Goal: Information Seeking & Learning: Learn about a topic

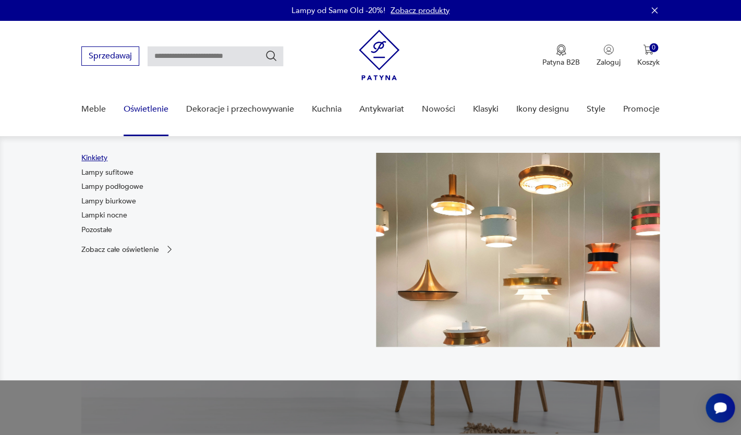
click at [94, 157] on link "Kinkiety" at bounding box center [94, 158] width 26 height 10
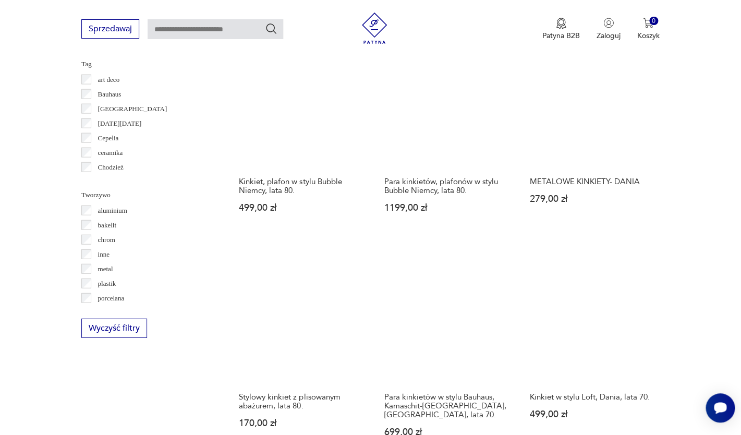
scroll to position [857, 0]
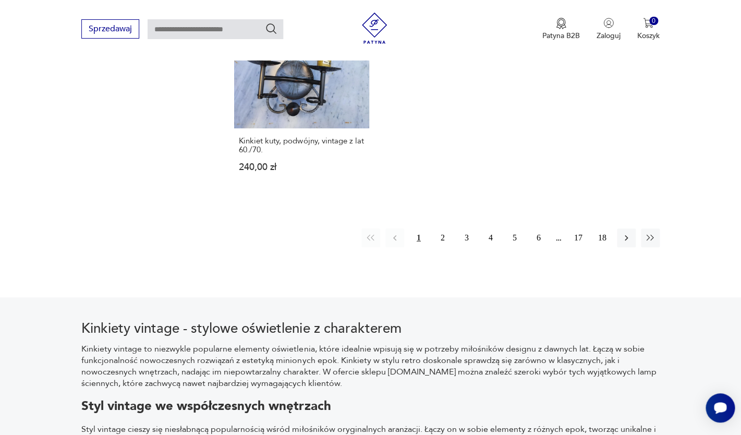
scroll to position [1557, 0]
click at [434, 228] on button "2" at bounding box center [443, 237] width 19 height 19
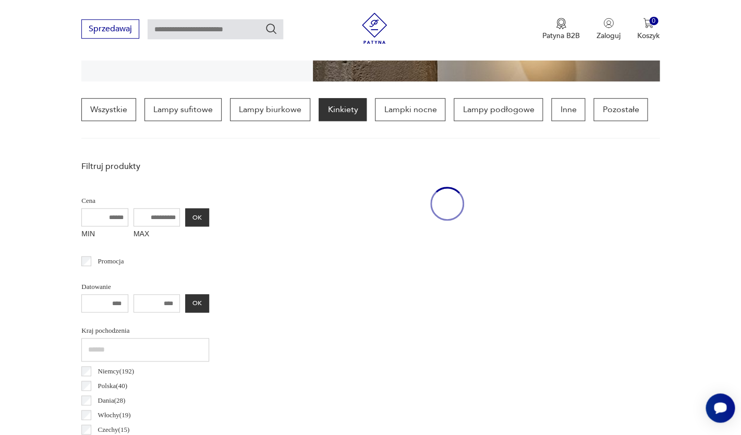
scroll to position [246, 0]
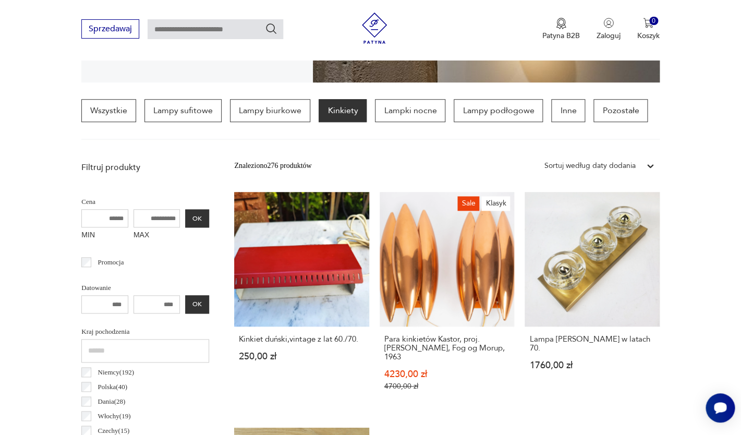
click at [623, 166] on div "Sortuj według daty dodania" at bounding box center [590, 165] width 91 height 11
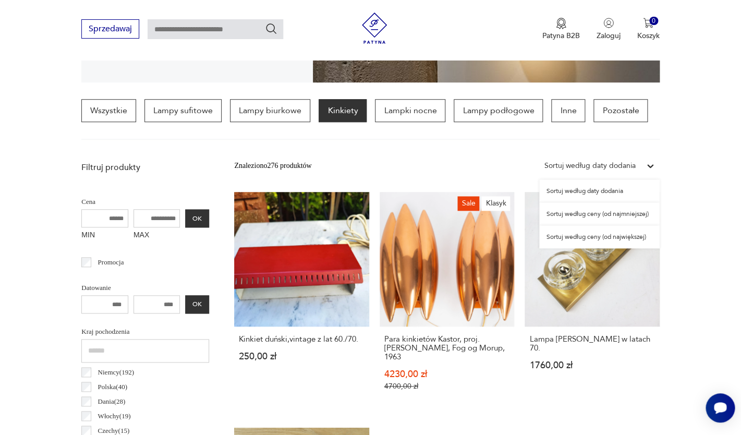
click at [619, 216] on div "Sortuj według ceny (od najmniejszej)" at bounding box center [599, 213] width 121 height 23
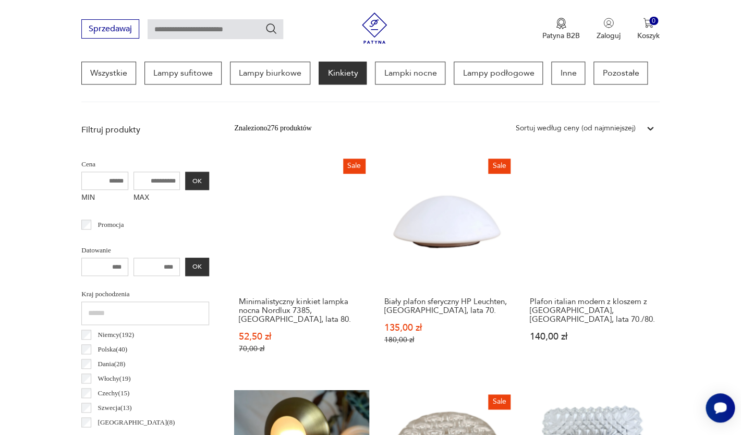
scroll to position [287, 0]
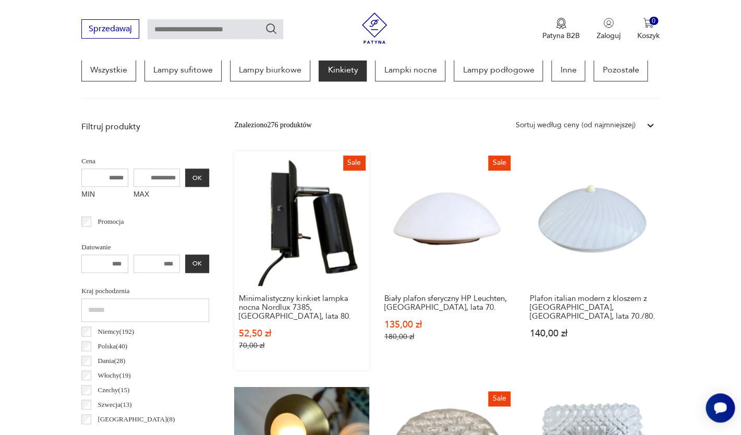
click at [306, 254] on link "Sale Minimalistyczny kinkiet lampka nocna Nordlux 7385, [GEOGRAPHIC_DATA], lata…" at bounding box center [301, 260] width 135 height 219
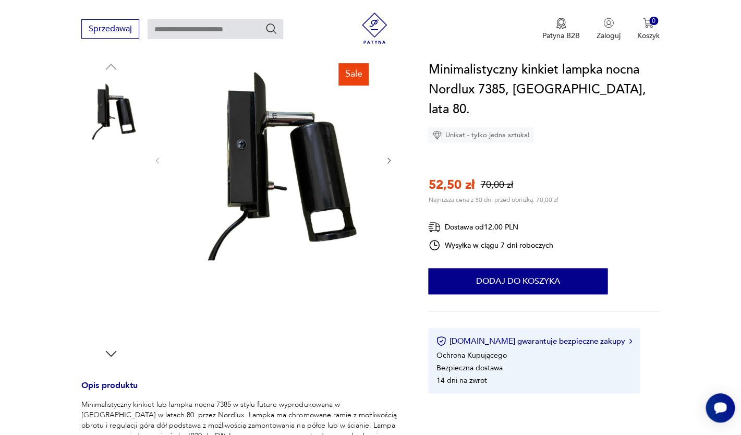
click at [112, 183] on img at bounding box center [110, 176] width 59 height 59
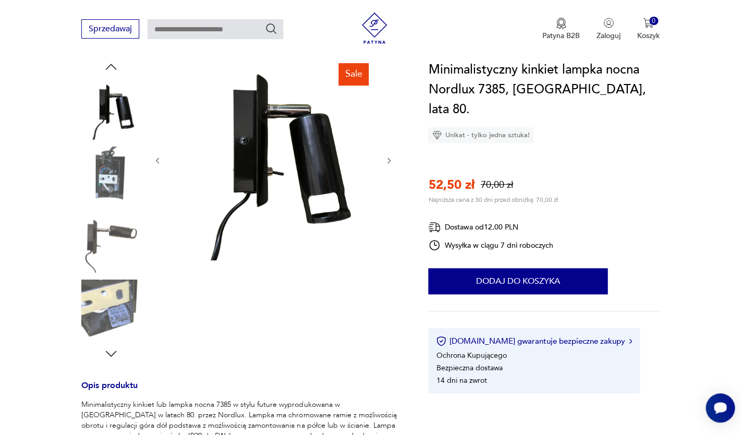
click at [125, 256] on img at bounding box center [110, 242] width 59 height 59
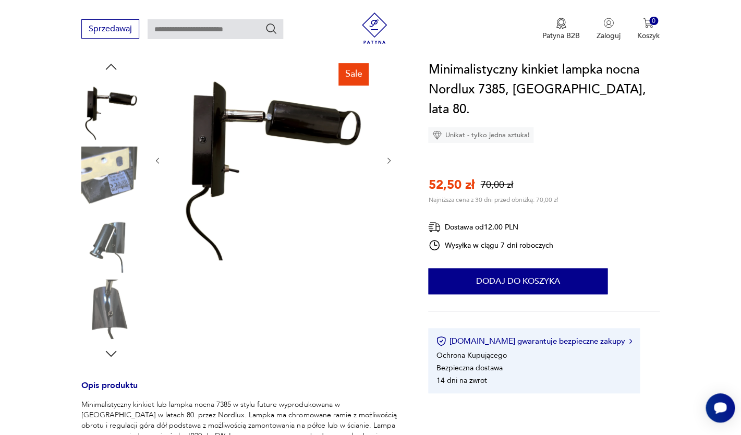
click at [124, 303] on img at bounding box center [110, 309] width 59 height 59
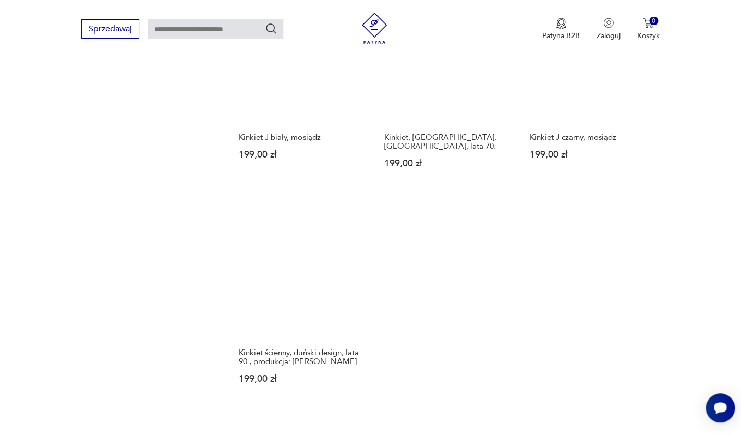
scroll to position [1407, 0]
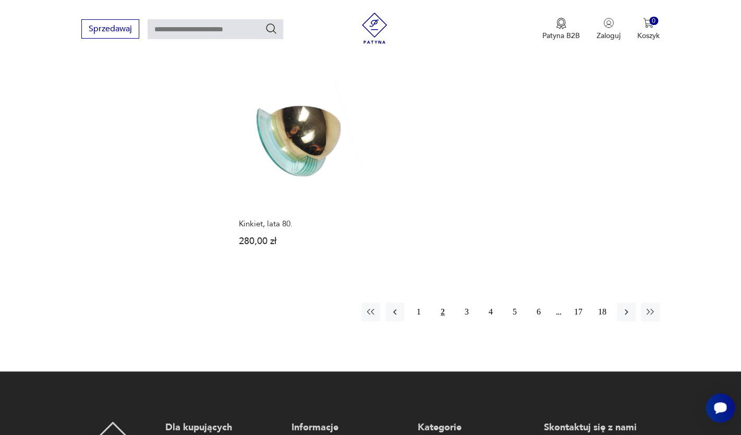
scroll to position [1560, 0]
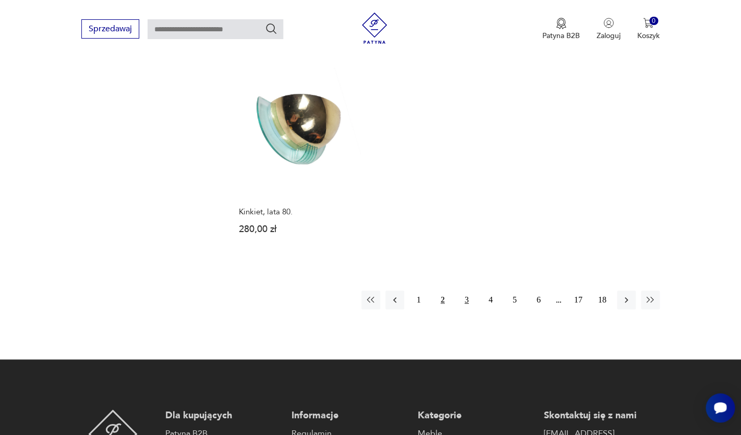
click at [467, 291] on button "3" at bounding box center [467, 300] width 19 height 19
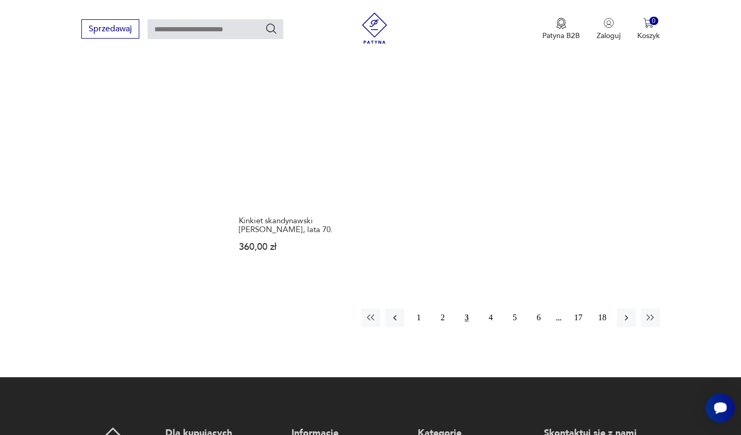
scroll to position [1457, 0]
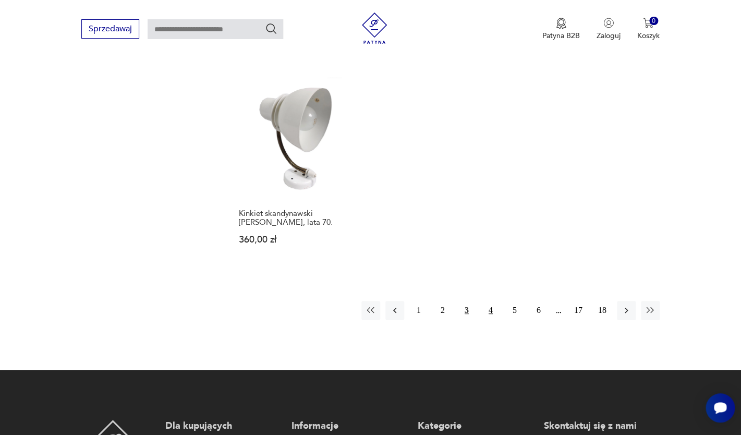
click at [486, 301] on button "4" at bounding box center [491, 310] width 19 height 19
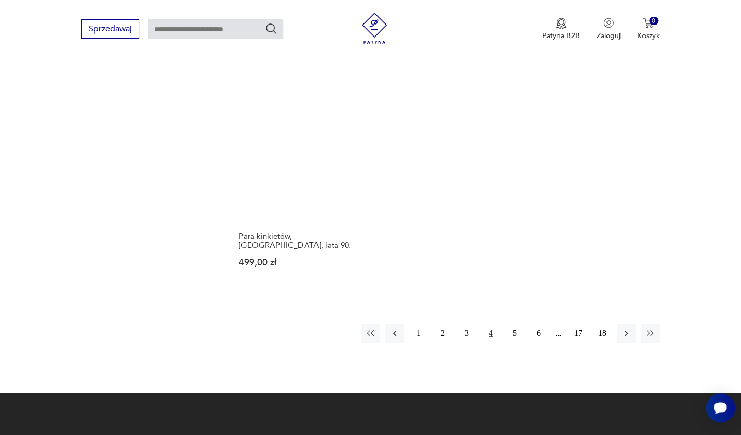
scroll to position [1453, 0]
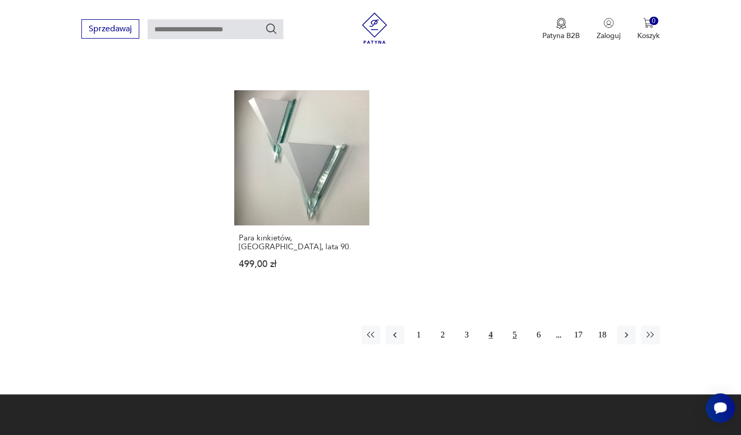
click at [515, 326] on button "5" at bounding box center [515, 335] width 19 height 19
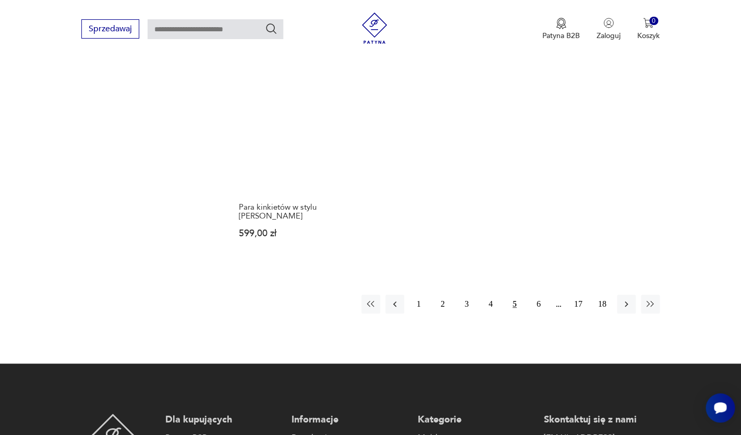
scroll to position [1482, 0]
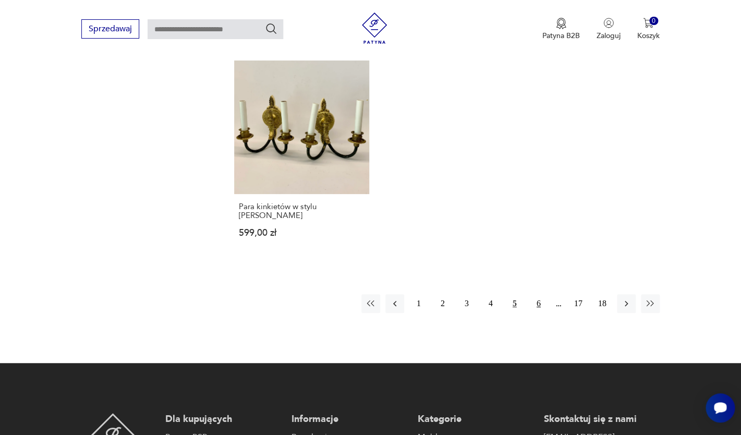
click at [537, 294] on button "6" at bounding box center [539, 303] width 19 height 19
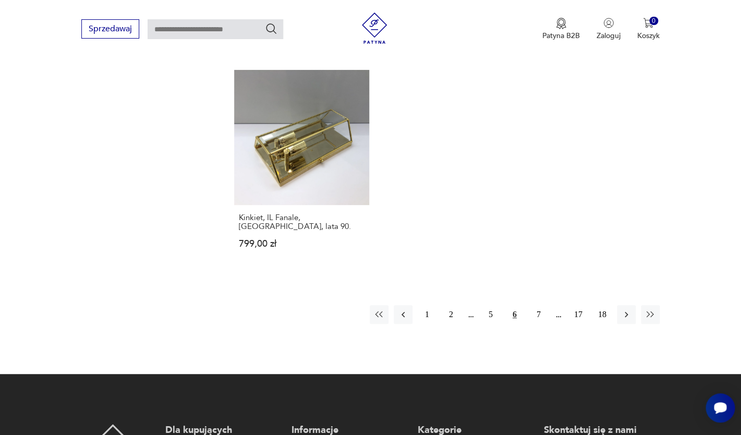
scroll to position [1547, 0]
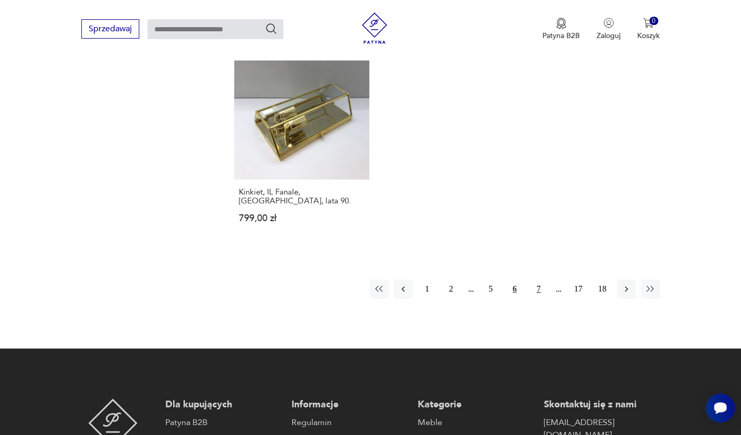
click at [538, 280] on button "7" at bounding box center [539, 289] width 19 height 19
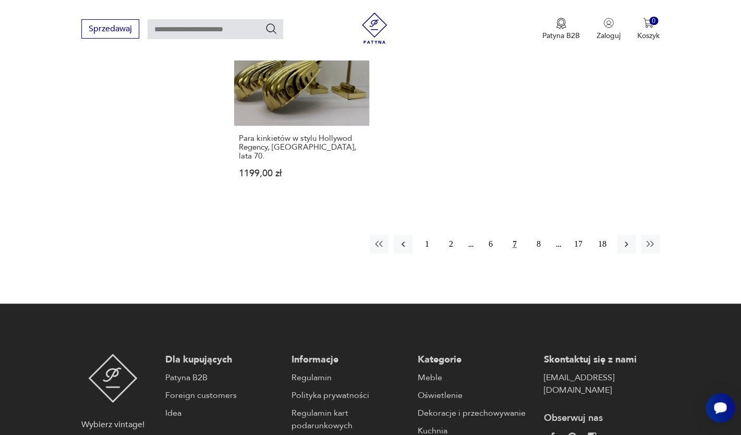
scroll to position [1577, 0]
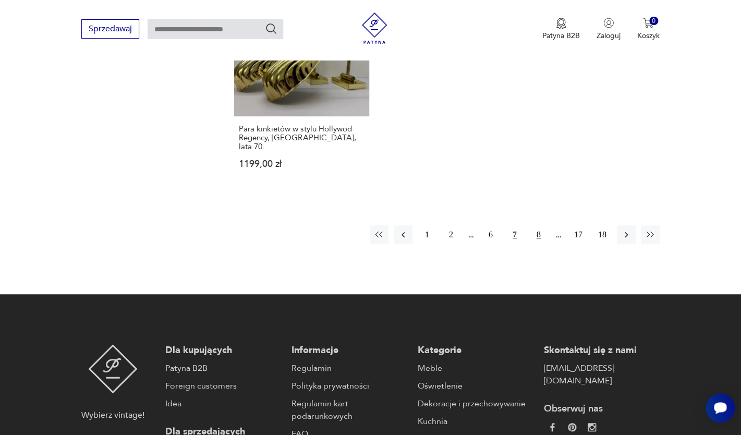
click at [534, 225] on button "8" at bounding box center [539, 234] width 19 height 19
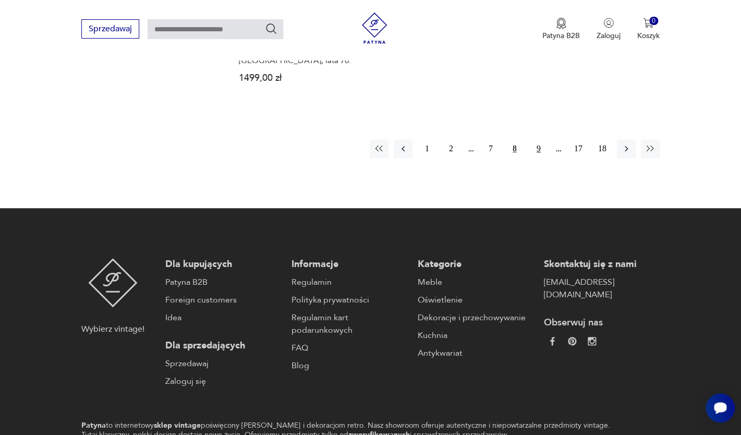
click at [538, 139] on button "9" at bounding box center [539, 148] width 19 height 19
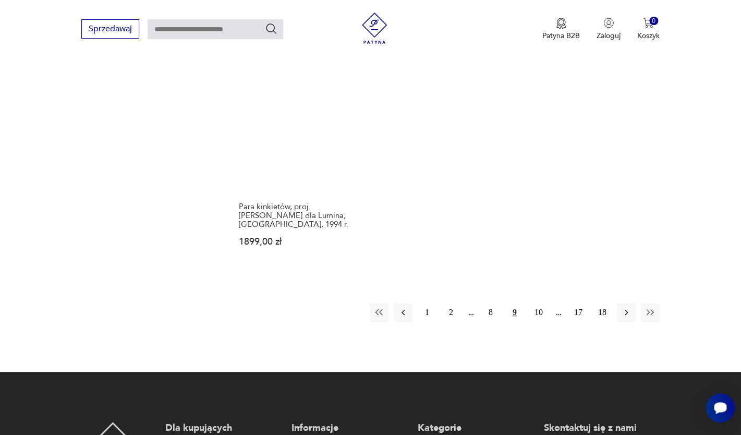
scroll to position [1494, 0]
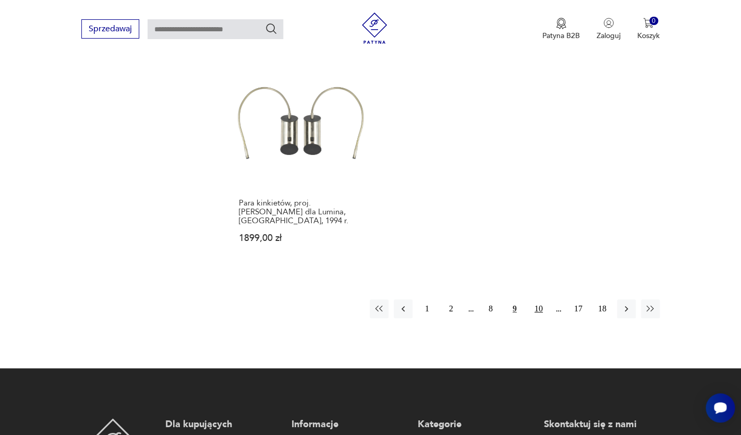
click at [540, 299] on button "10" at bounding box center [539, 308] width 19 height 19
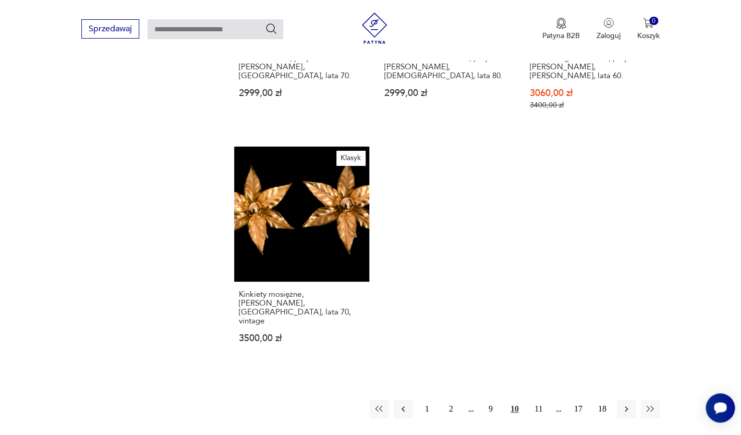
scroll to position [1424, 0]
click at [536, 399] on button "11" at bounding box center [539, 408] width 19 height 19
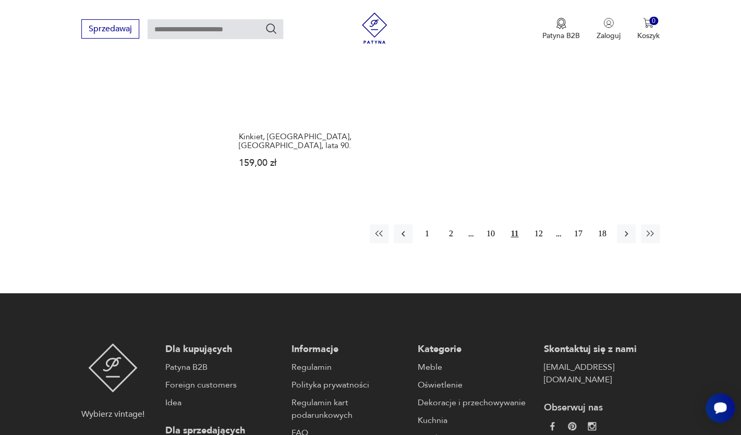
scroll to position [1629, 0]
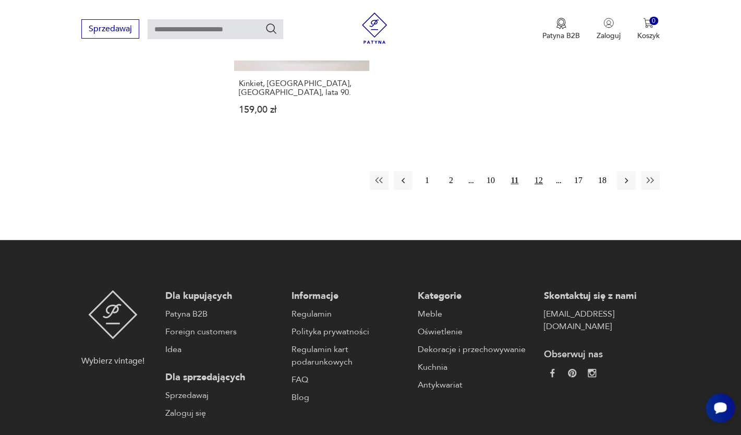
click at [538, 171] on button "12" at bounding box center [539, 180] width 19 height 19
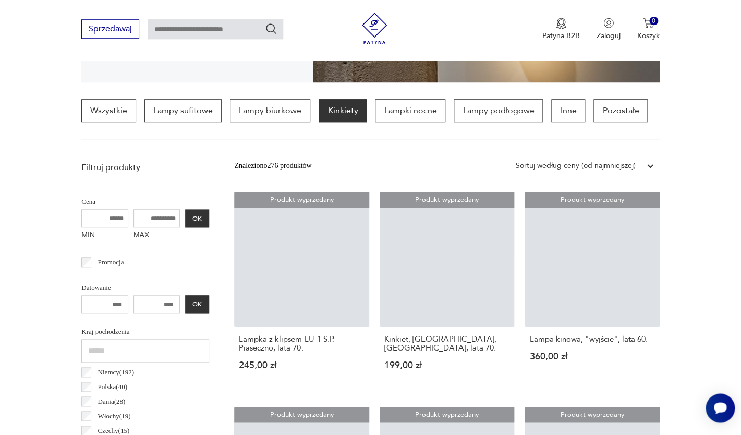
scroll to position [246, 0]
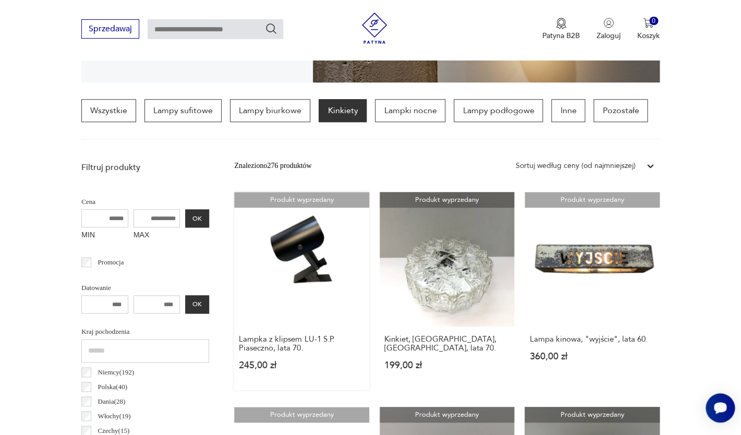
click at [306, 248] on link "Produkt wyprzedany Lampka z klipsem LU-1 S.P. Piaseczno, lata 70. 245,00 zł" at bounding box center [301, 291] width 135 height 198
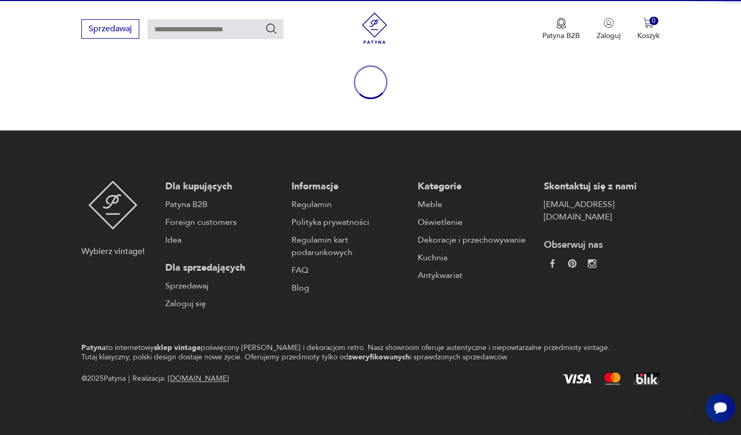
scroll to position [113, 0]
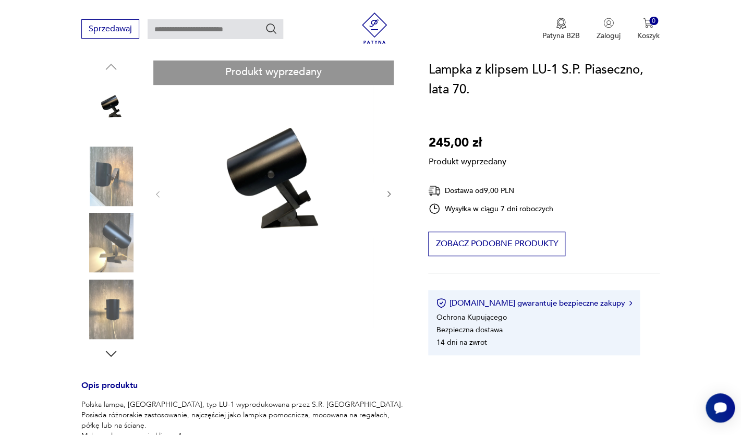
click at [114, 240] on div "Produkt wyprzedany Opis produktu Polska lampa, [GEOGRAPHIC_DATA], typ LU-1 wypr…" at bounding box center [242, 358] width 322 height 599
click at [106, 323] on div "Produkt wyprzedany Opis produktu Polska lampa, [GEOGRAPHIC_DATA], typ LU-1 wypr…" at bounding box center [242, 358] width 322 height 599
click at [387, 195] on div "Produkt wyprzedany Opis produktu Polska lampa, [GEOGRAPHIC_DATA], typ LU-1 wypr…" at bounding box center [242, 358] width 322 height 599
click at [388, 192] on div "Produkt wyprzedany Opis produktu Polska lampa, [GEOGRAPHIC_DATA], typ LU-1 wypr…" at bounding box center [242, 358] width 322 height 599
click at [264, 187] on div "Produkt wyprzedany Opis produktu Polska lampa, [GEOGRAPHIC_DATA], typ LU-1 wypr…" at bounding box center [242, 358] width 322 height 599
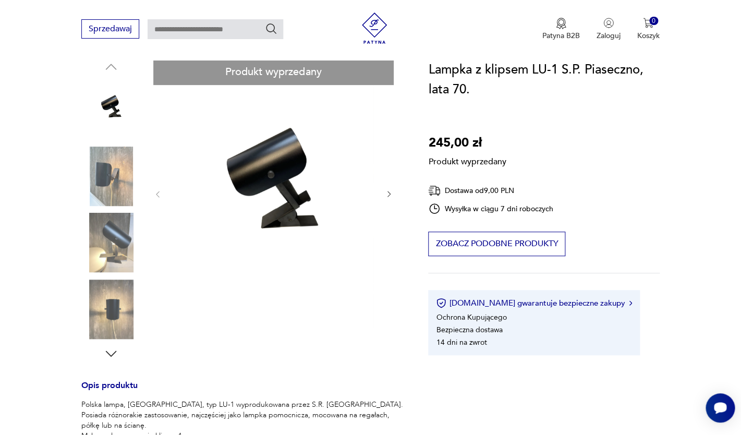
click at [102, 252] on div "Produkt wyprzedany Opis produktu Polska lampa, [GEOGRAPHIC_DATA], typ LU-1 wypr…" at bounding box center [242, 358] width 322 height 599
click at [111, 103] on div "Produkt wyprzedany Opis produktu Polska lampa, [GEOGRAPHIC_DATA], typ LU-1 wypr…" at bounding box center [242, 358] width 322 height 599
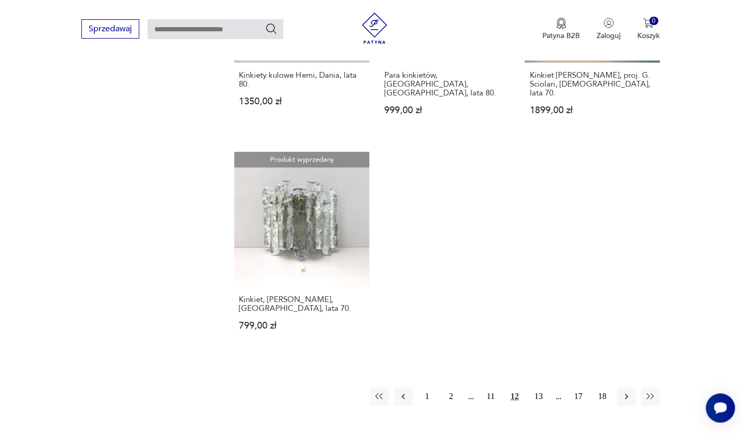
scroll to position [1391, 0]
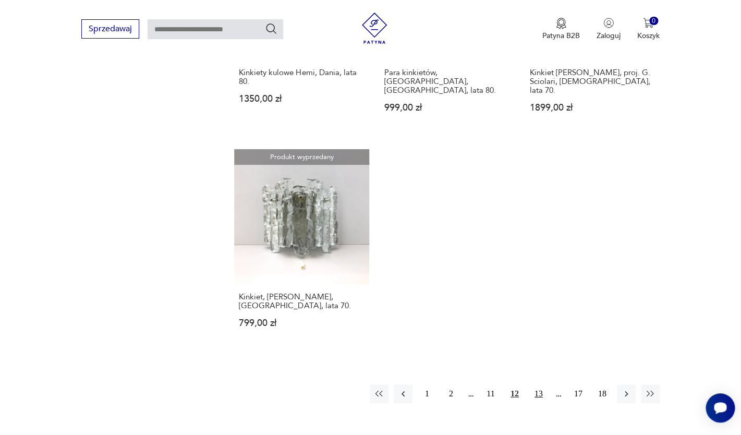
click at [535, 384] on button "13" at bounding box center [539, 393] width 19 height 19
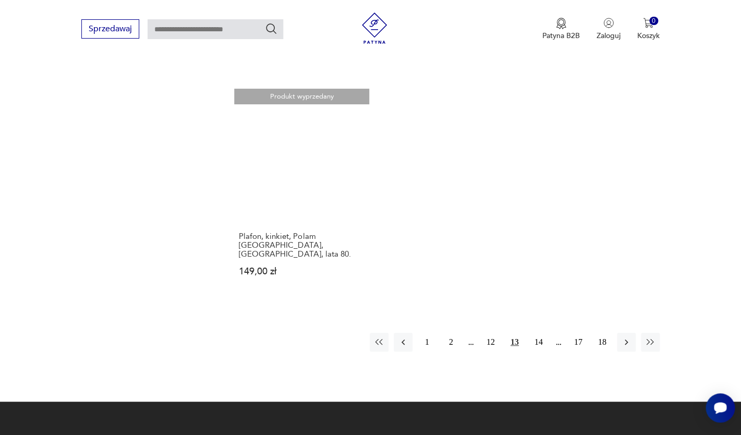
scroll to position [1452, 0]
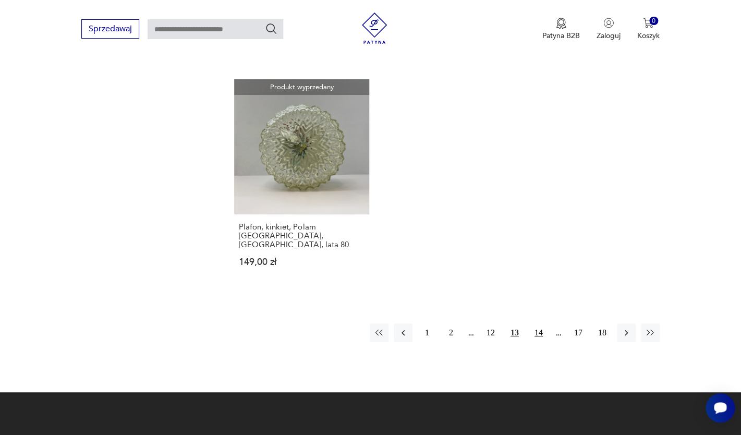
click at [537, 323] on button "14" at bounding box center [539, 332] width 19 height 19
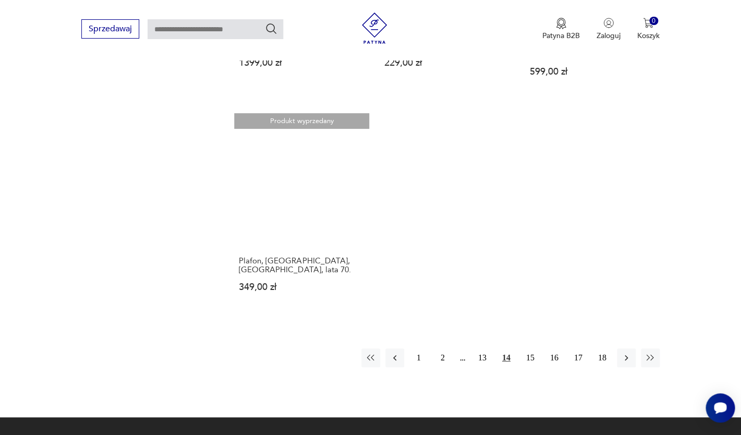
scroll to position [1460, 0]
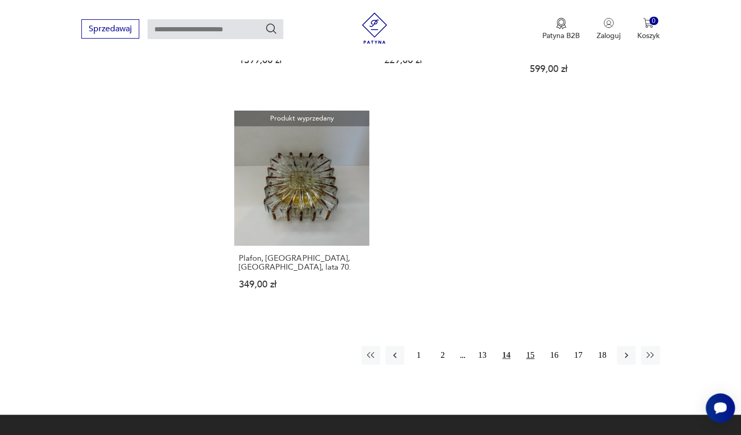
click at [532, 346] on button "15" at bounding box center [530, 355] width 19 height 19
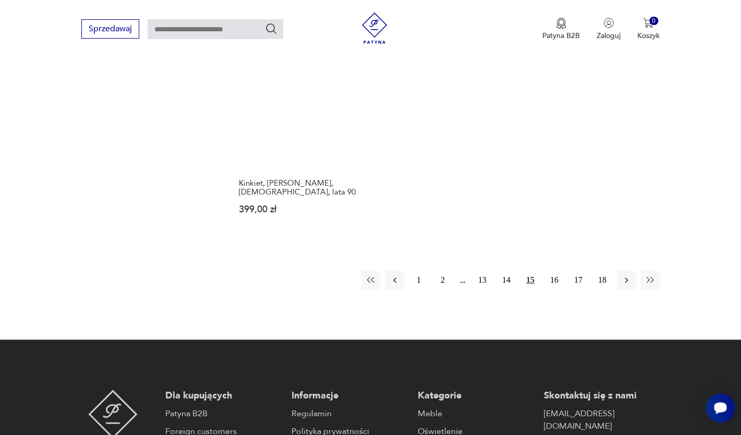
scroll to position [1545, 0]
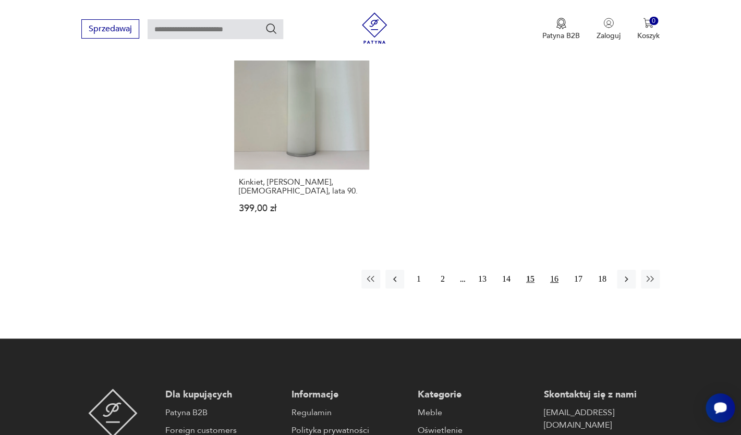
click at [550, 270] on button "16" at bounding box center [554, 279] width 19 height 19
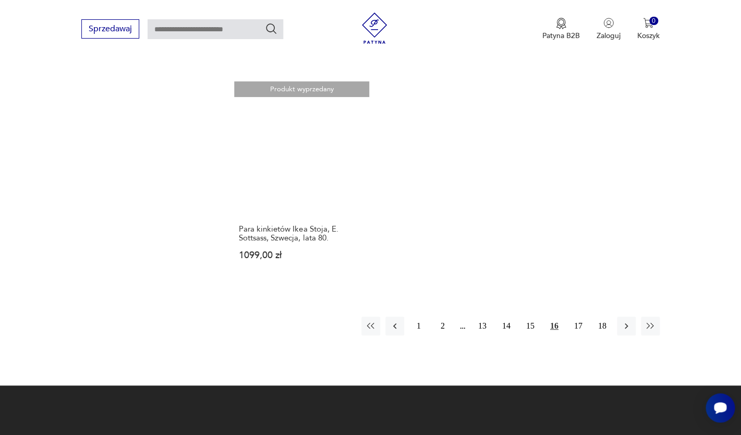
scroll to position [1524, 0]
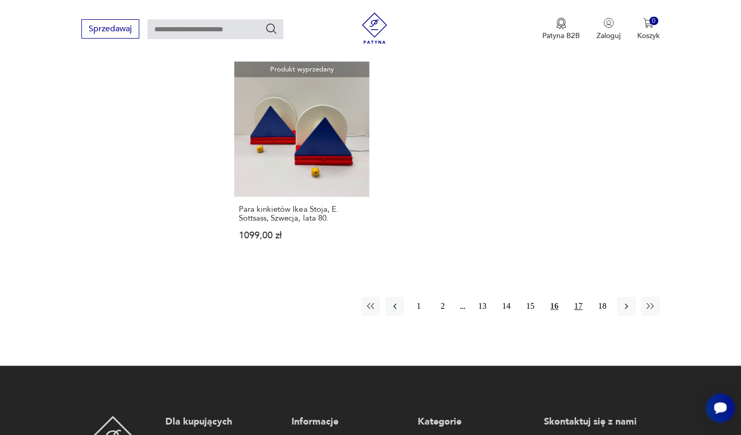
click at [580, 297] on button "17" at bounding box center [578, 306] width 19 height 19
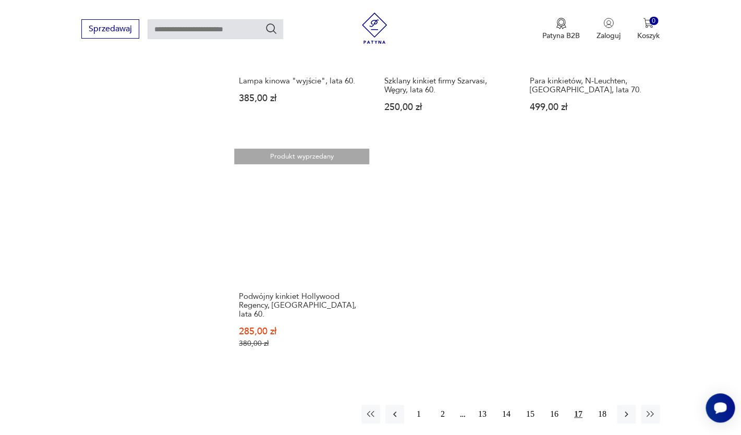
scroll to position [1401, 0]
